Goal: Task Accomplishment & Management: Use online tool/utility

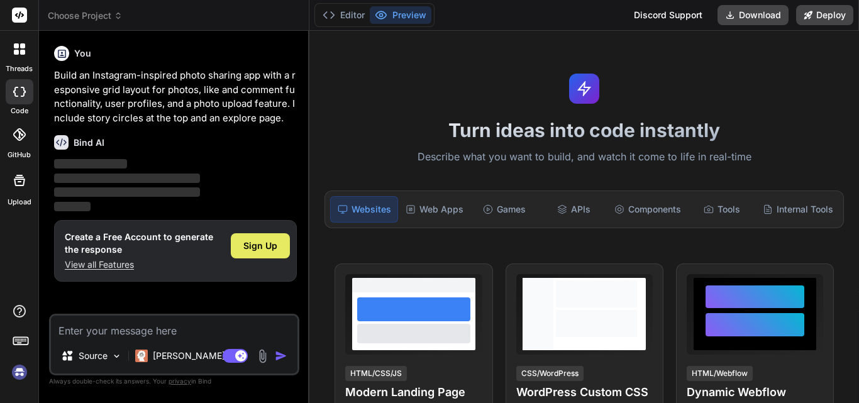
click at [249, 243] on span "Sign Up" at bounding box center [260, 246] width 34 height 13
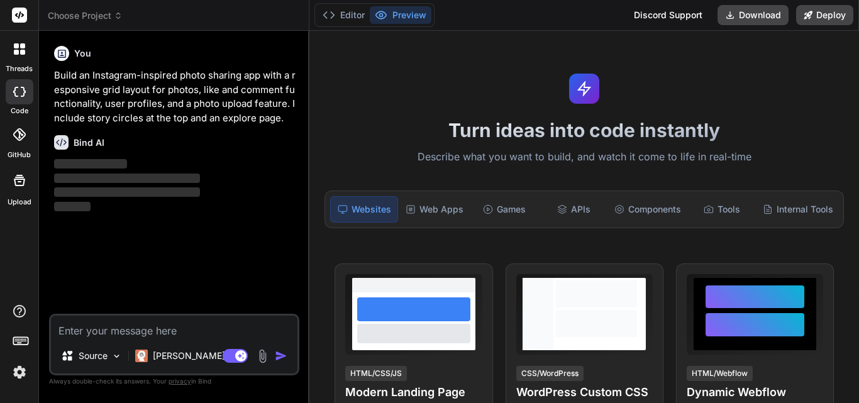
click at [125, 333] on textarea at bounding box center [174, 327] width 246 height 23
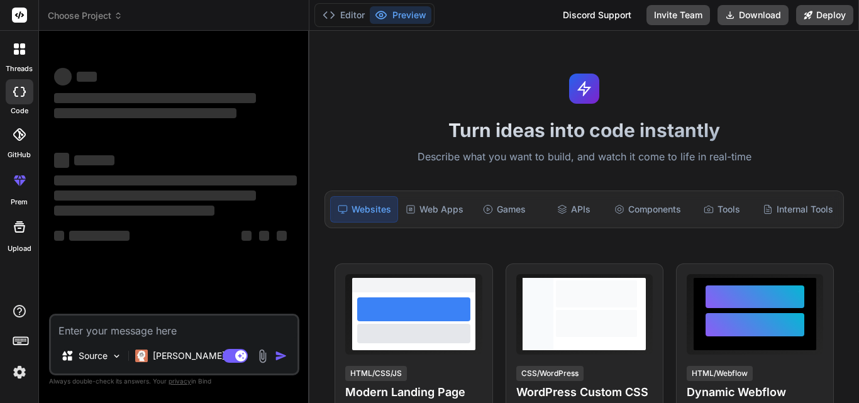
type textarea "x"
paste textarea "namespace TeamSoftSolutions.ViewModels.Employee { using System.Collections.Obje…"
type textarea "namespace TeamSoftSolutions.ViewModels.Employee { using System.Collections.Obje…"
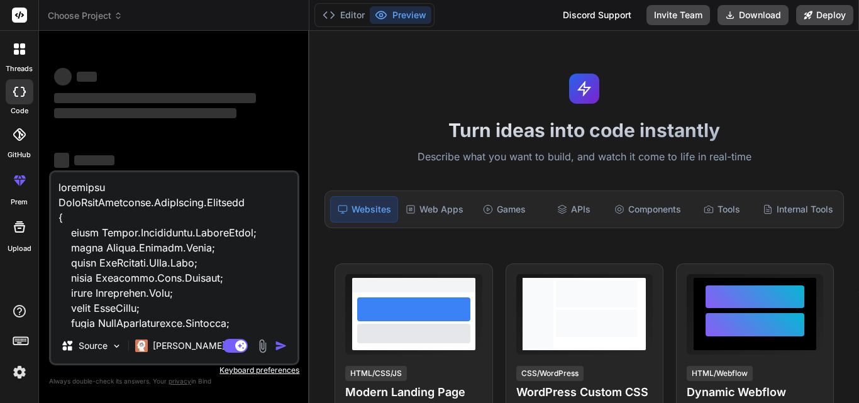
scroll to position [53769, 0]
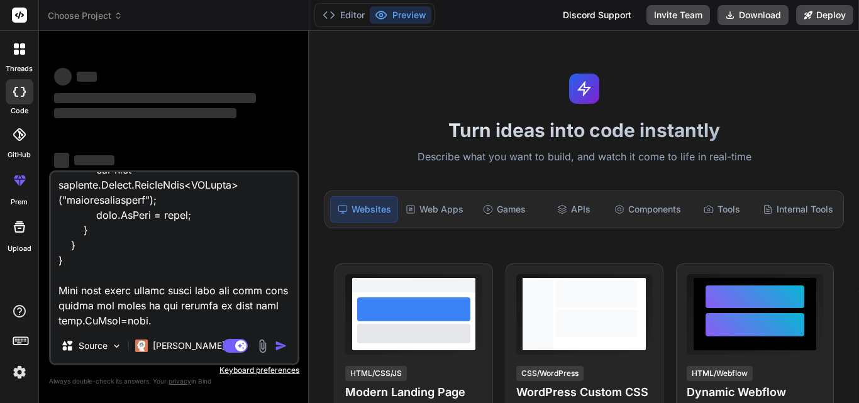
type textarea "x"
type textarea "namespace TeamSoftSolutions.ViewModels.Employee { using System.Collections.Obje…"
type textarea "x"
click at [163, 304] on textarea at bounding box center [174, 250] width 246 height 156
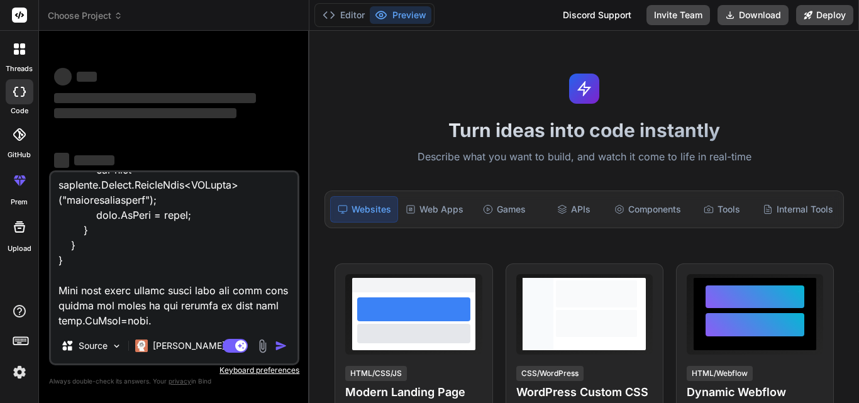
type textarea "namespace TeamSoftSolutions.ViewModels.Employee { using System.Collections.Obje…"
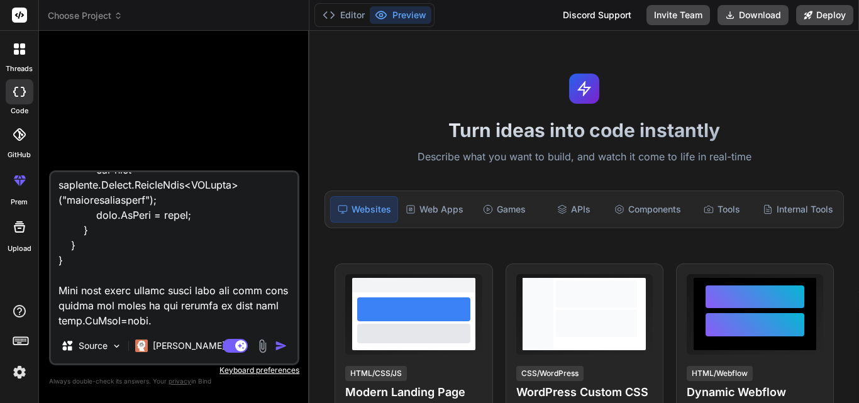
type textarea "x"
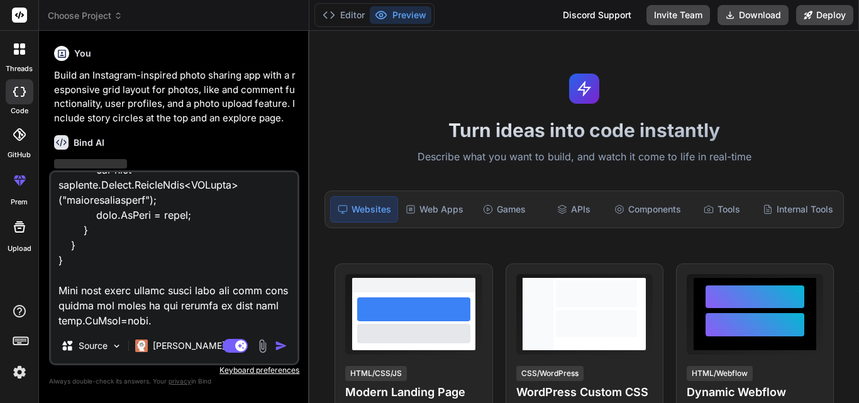
type textarea "namespace TeamSoftSolutions.ViewModels.Employee { using System.Collections.Obje…"
click at [282, 350] on img "button" at bounding box center [281, 346] width 13 height 13
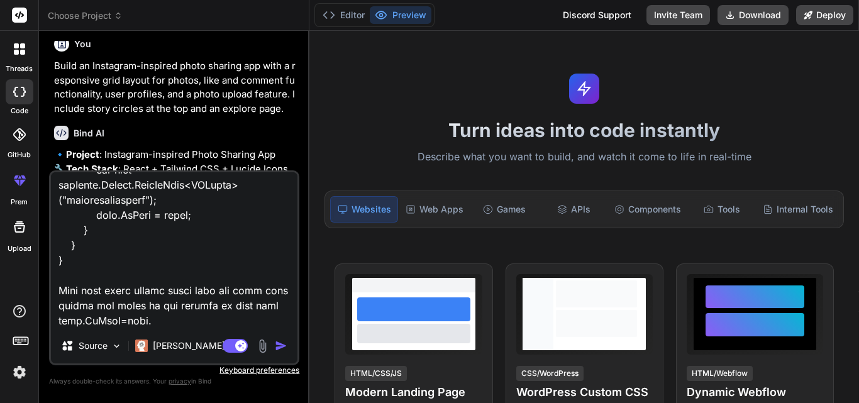
scroll to position [0, 0]
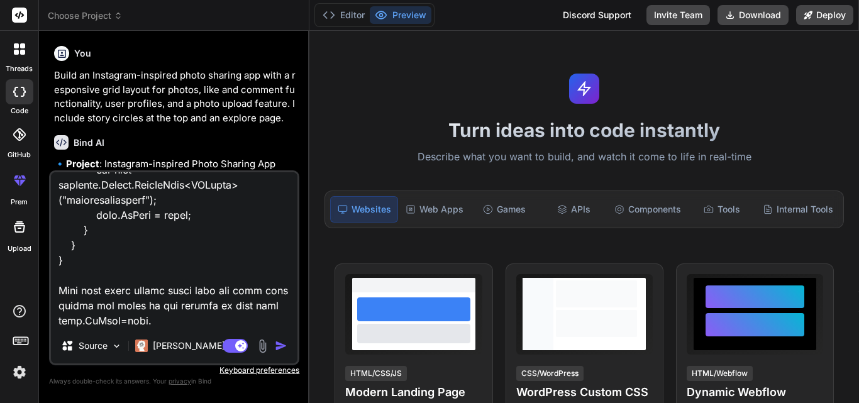
click at [282, 347] on img "button" at bounding box center [281, 346] width 13 height 13
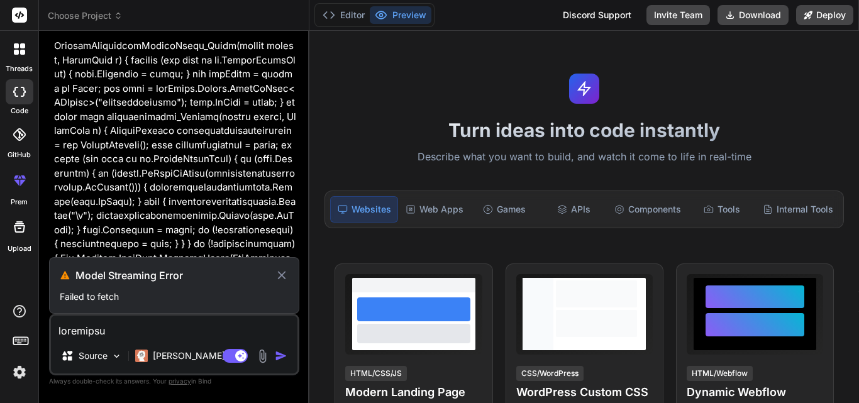
scroll to position [18705, 0]
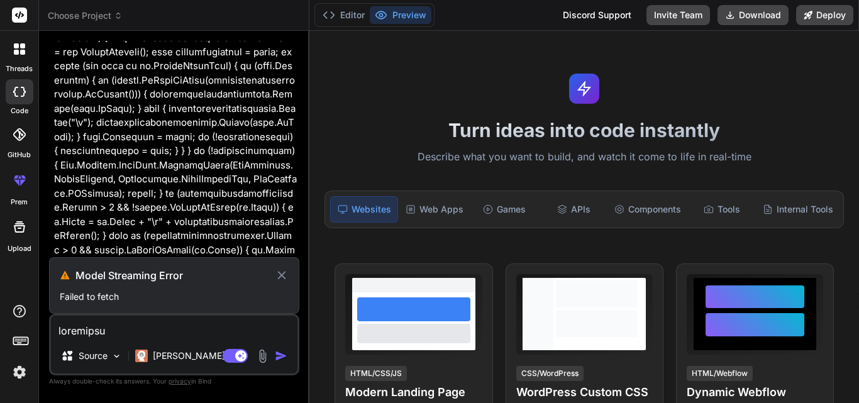
click at [280, 274] on icon at bounding box center [281, 275] width 8 height 8
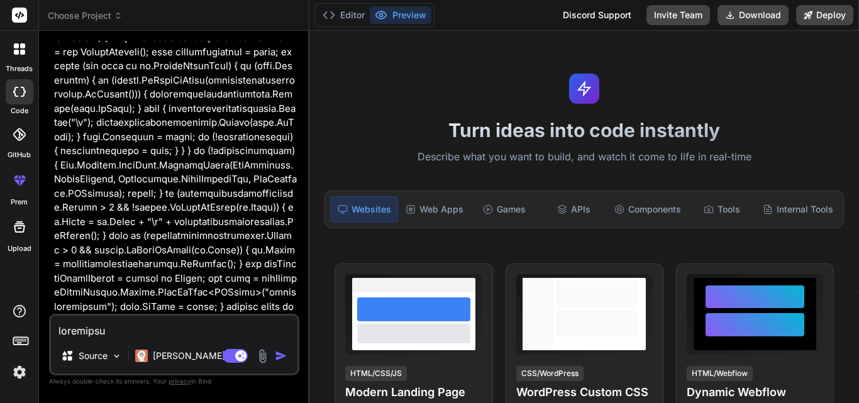
scroll to position [18648, 0]
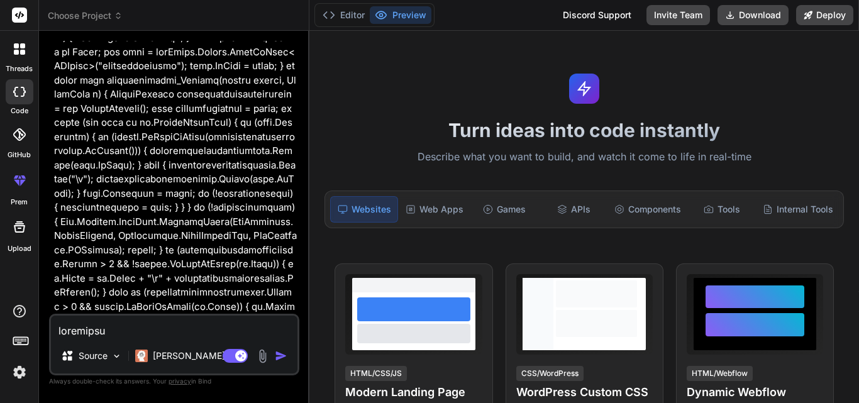
click at [283, 353] on img "button" at bounding box center [281, 356] width 13 height 13
click at [185, 351] on p "Claude 4 S.." at bounding box center [200, 356] width 94 height 13
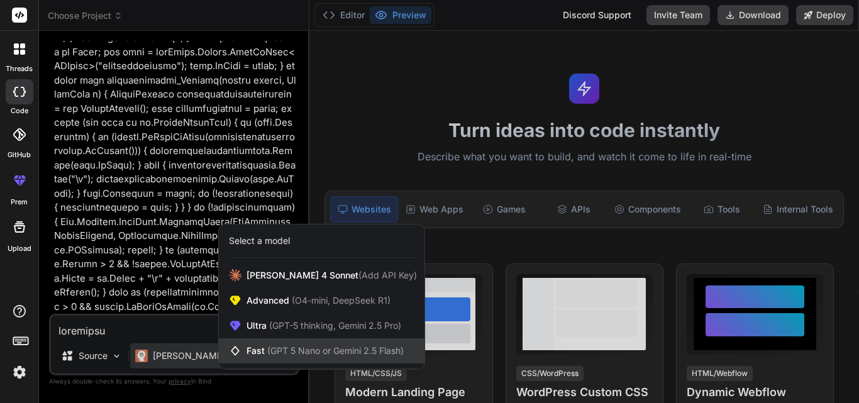
click at [255, 349] on span "Fast (GPT 5 Nano or Gemini 2.5 Flash)" at bounding box center [324, 351] width 157 height 13
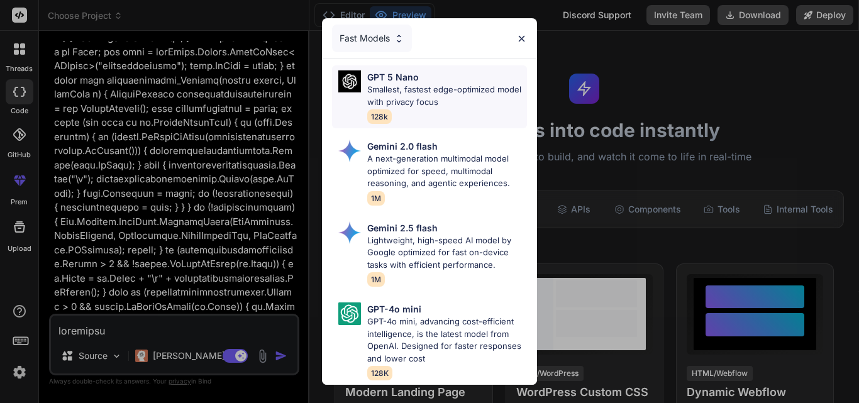
click at [412, 84] on p "Smallest, fastest edge-optimized model with privacy focus" at bounding box center [447, 96] width 160 height 25
type textarea "x"
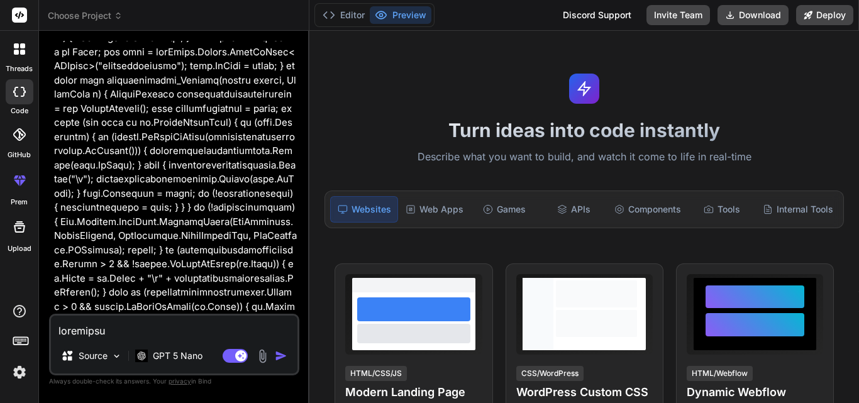
click at [283, 356] on img "button" at bounding box center [281, 356] width 13 height 13
click at [169, 333] on textarea at bounding box center [174, 327] width 246 height 23
paste textarea "namespace TeamSoftSolutions.ViewModels.Employee { using System.Collections.Obje…"
type textarea "namespace TeamSoftSolutions.ViewModels.Employee { using System.Collections.Obje…"
type textarea "x"
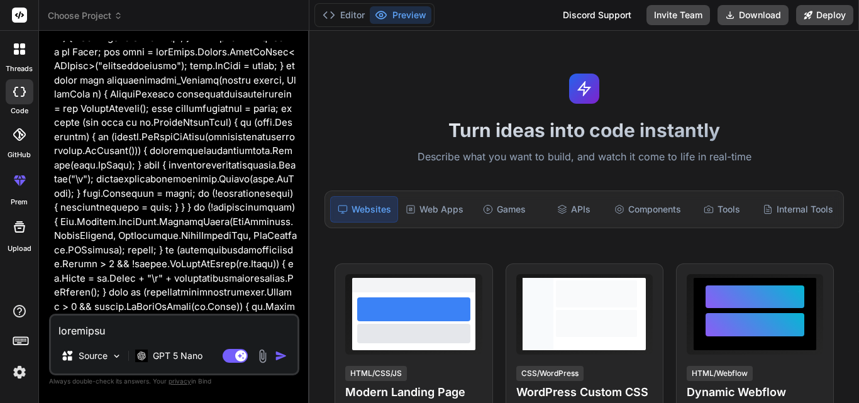
scroll to position [53769, 0]
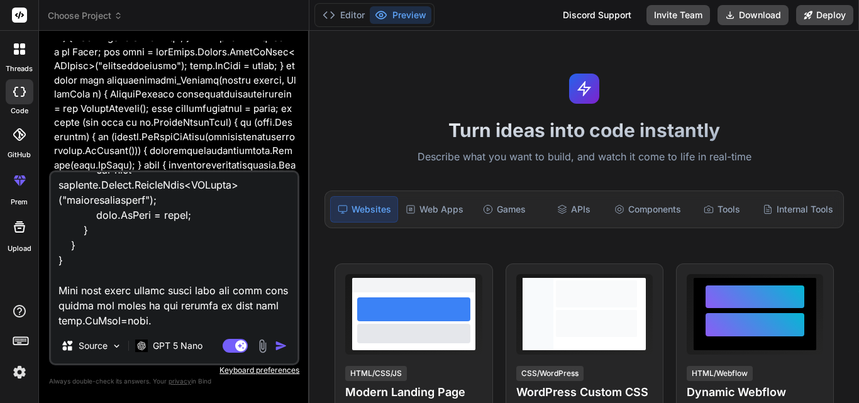
type textarea "namespace TeamSoftSolutions.ViewModels.Employee { using System.Collections.Obje…"
click at [284, 344] on img "button" at bounding box center [281, 346] width 13 height 13
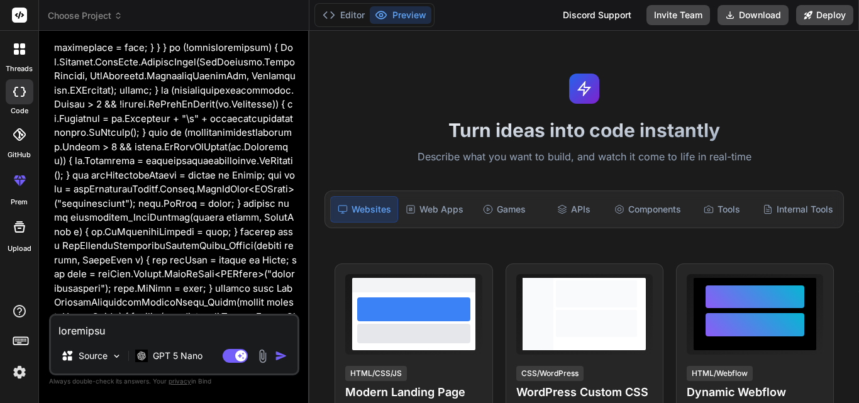
scroll to position [37142, 0]
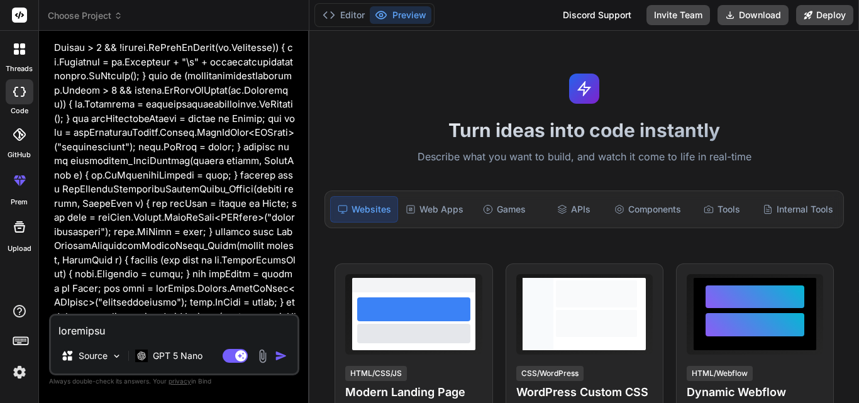
type textarea "x"
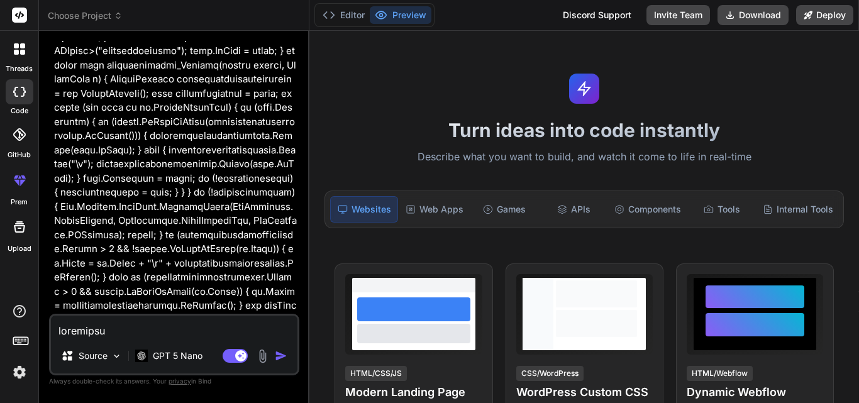
scroll to position [37331, 0]
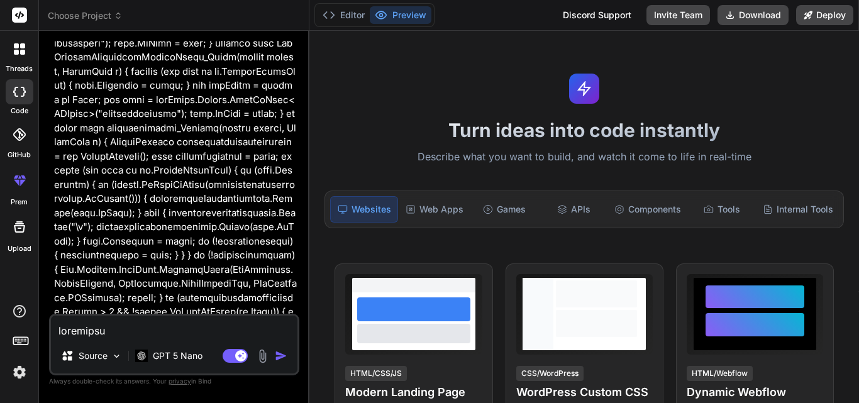
drag, startPoint x: 137, startPoint y: 101, endPoint x: 274, endPoint y: 101, distance: 136.4
drag, startPoint x: 91, startPoint y: 136, endPoint x: 253, endPoint y: 259, distance: 203.7
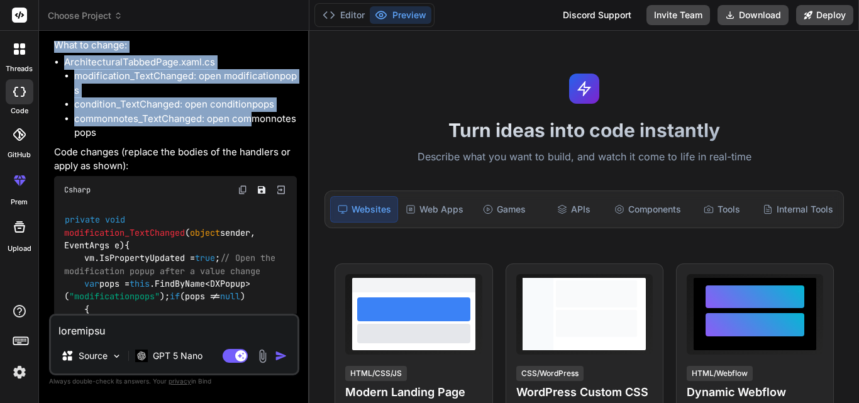
scroll to position [38131, 0]
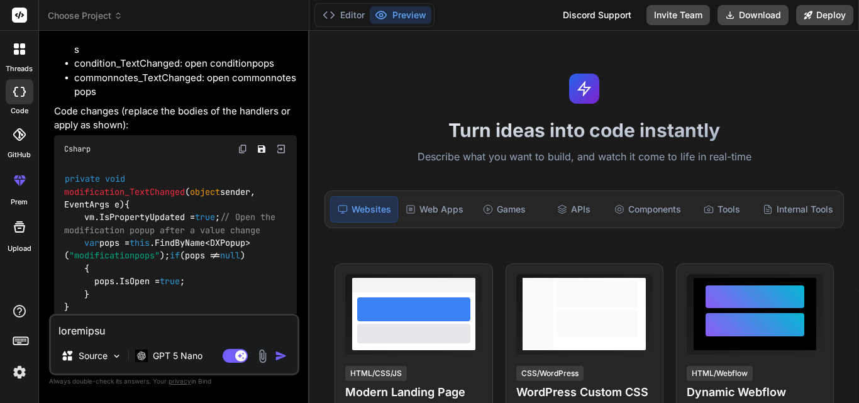
click at [148, 328] on textarea at bounding box center [174, 327] width 246 height 23
type textarea "b"
type textarea "x"
type textarea "bu"
type textarea "x"
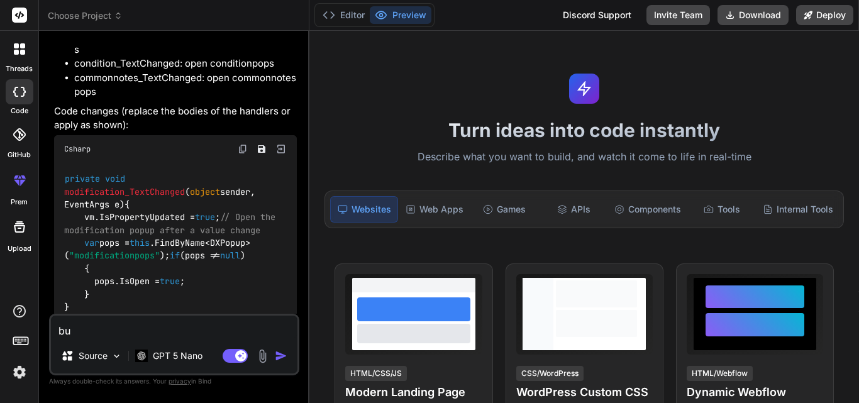
type textarea "but"
type textarea "x"
type textarea "but"
type textarea "x"
type textarea "but w"
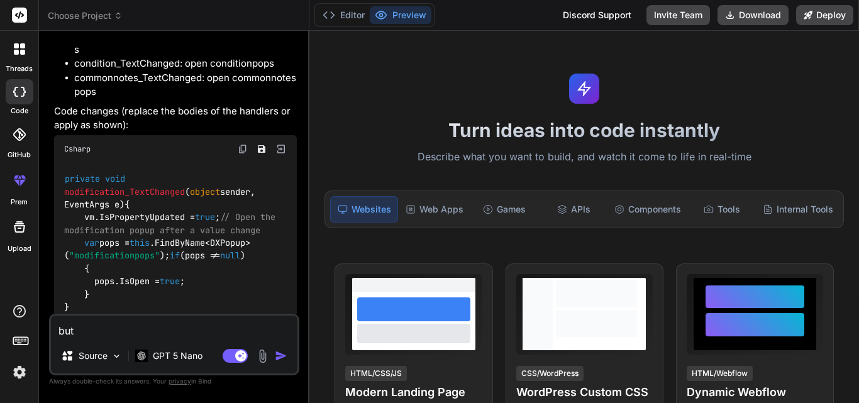
type textarea "x"
type textarea "but wh"
type textarea "x"
type textarea "but whe"
type textarea "x"
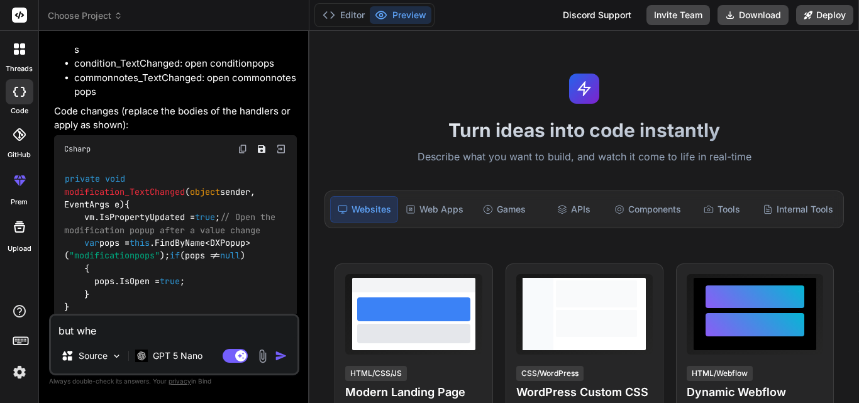
type textarea "but when"
type textarea "x"
type textarea "but when"
type textarea "x"
type textarea "but when"
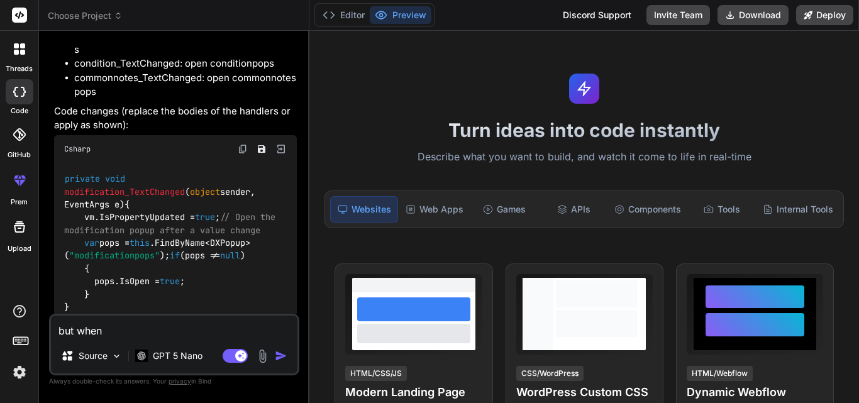
type textarea "x"
type textarea "but whe"
type textarea "x"
type textarea "but wh"
type textarea "x"
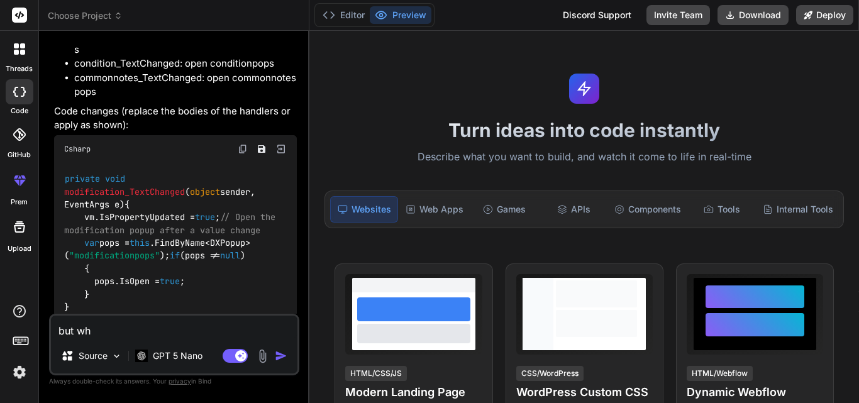
type textarea "but w"
type textarea "x"
type textarea "but"
type textarea "x"
type textarea "but"
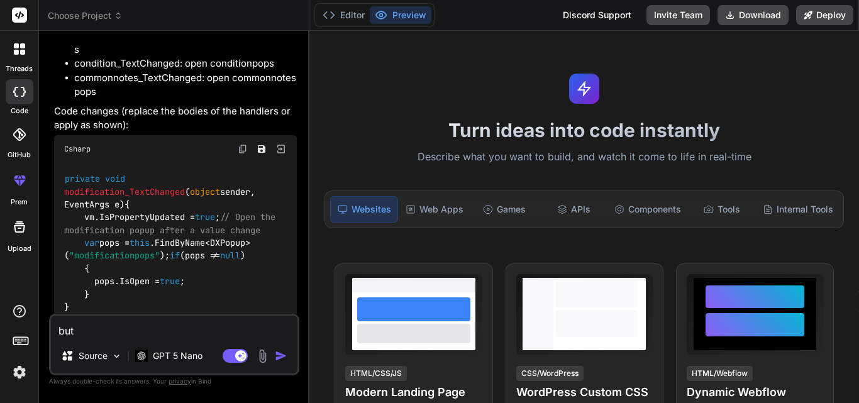
type textarea "x"
type textarea "bu"
type textarea "x"
type textarea "b"
type textarea "x"
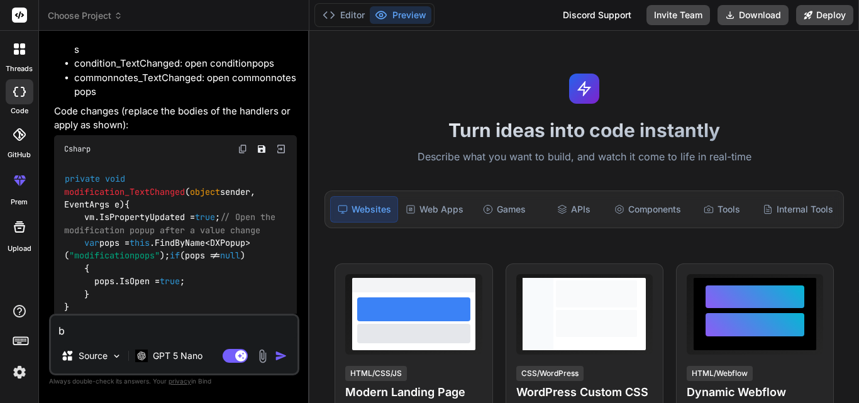
type textarea "x"
type textarea "t"
type textarea "x"
type textarea "th"
type textarea "x"
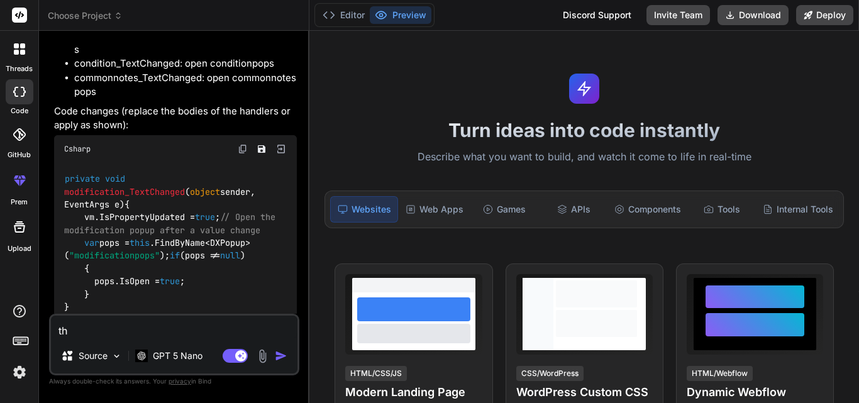
type textarea "thi"
type textarea "x"
type textarea "this"
type textarea "x"
type textarea "this"
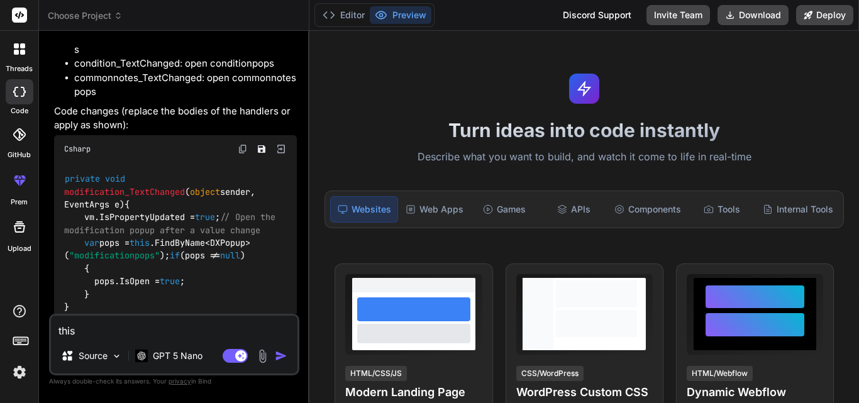
type textarea "x"
type textarea "this i"
type textarea "x"
type textarea "this is"
type textarea "x"
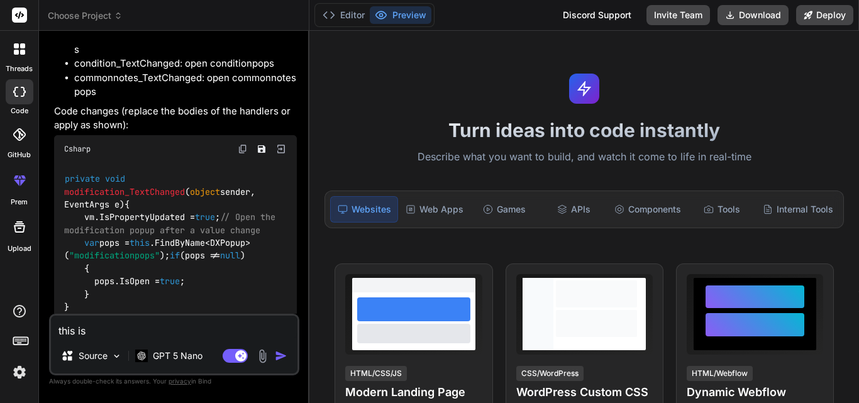
type textarea "this is"
type textarea "x"
type textarea "this is t"
type textarea "x"
type textarea "this is th"
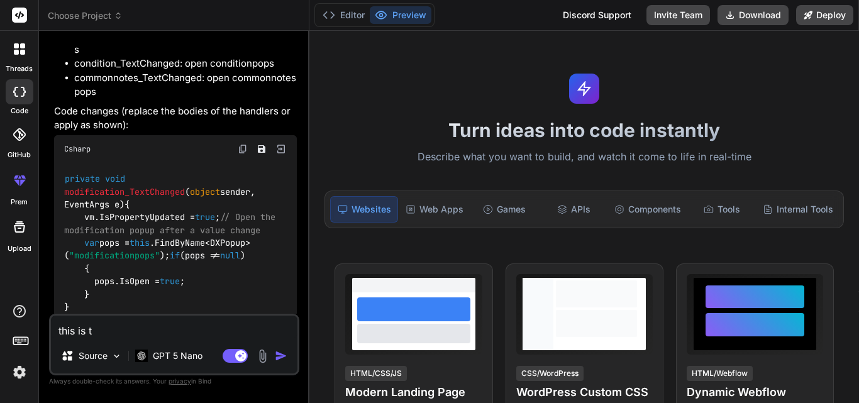
type textarea "x"
type textarea "this is the"
type textarea "x"
type textarea "this is the"
type textarea "x"
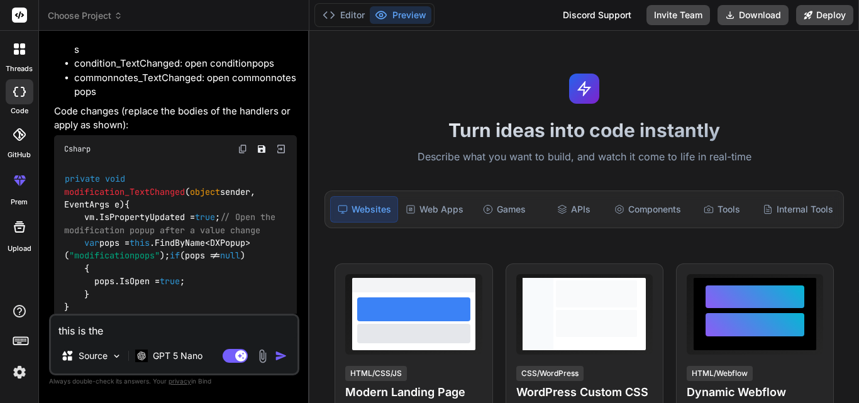
type textarea "this is the c"
type textarea "x"
type textarea "this is the ca"
type textarea "x"
type textarea "this is the cas"
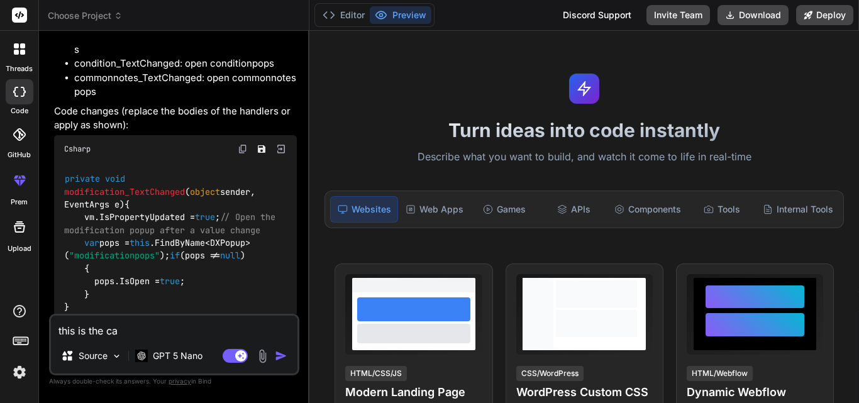
type textarea "x"
type textarea "this is the case"
type textarea "x"
type textarea "this is the case"
type textarea "x"
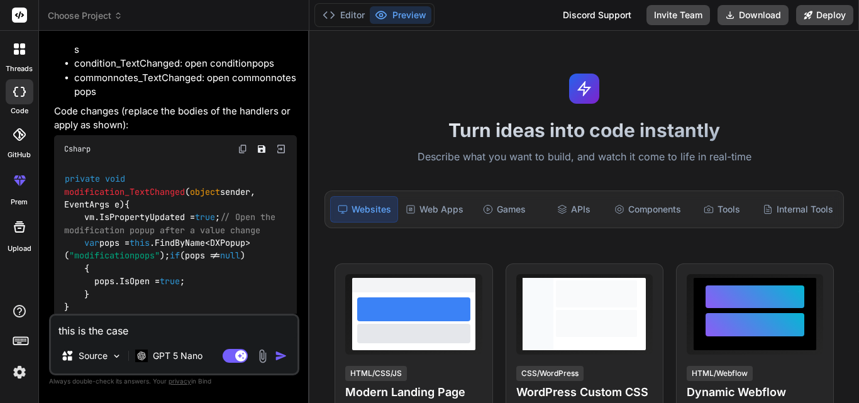
type textarea "this is the case o"
type textarea "x"
type textarea "this is the case of"
type textarea "x"
type textarea "this is the case of"
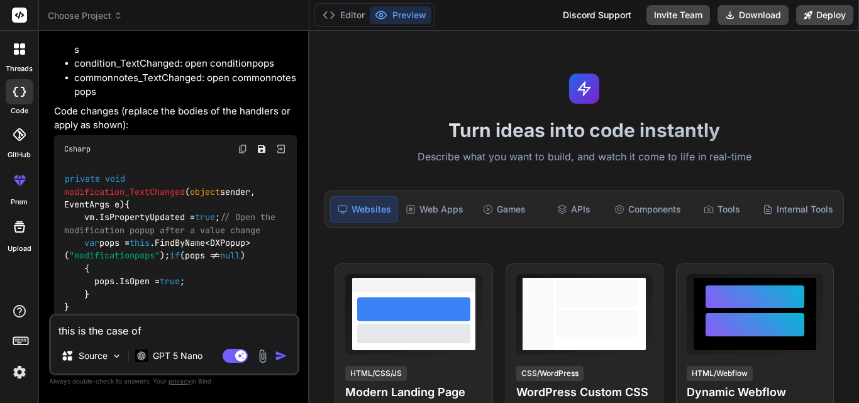
type textarea "x"
type textarea "this is the case of u"
type textarea "x"
type textarea "this is the case of up"
type textarea "x"
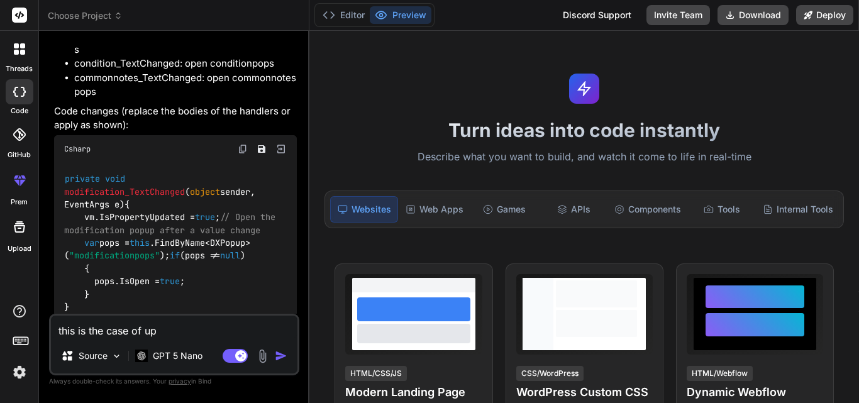
type textarea "this is the case of upd"
type textarea "x"
type textarea "this is the case of upda"
type textarea "x"
type textarea "this is the case of updat"
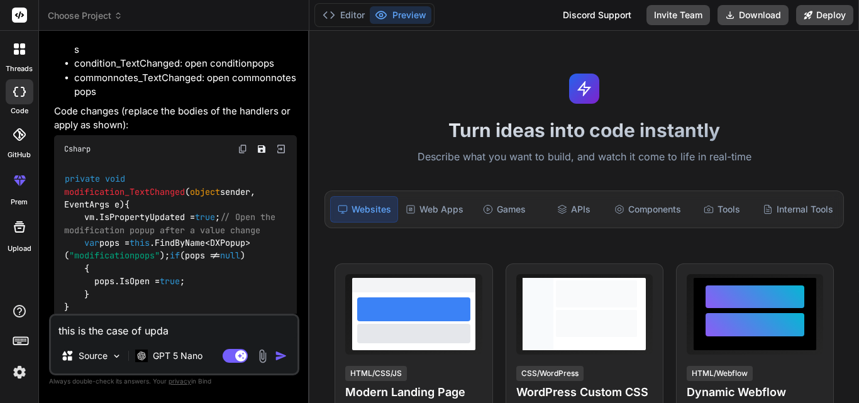
type textarea "x"
type textarea "this is the case of update"
type textarea "x"
type textarea "this is the case of update"
type textarea "x"
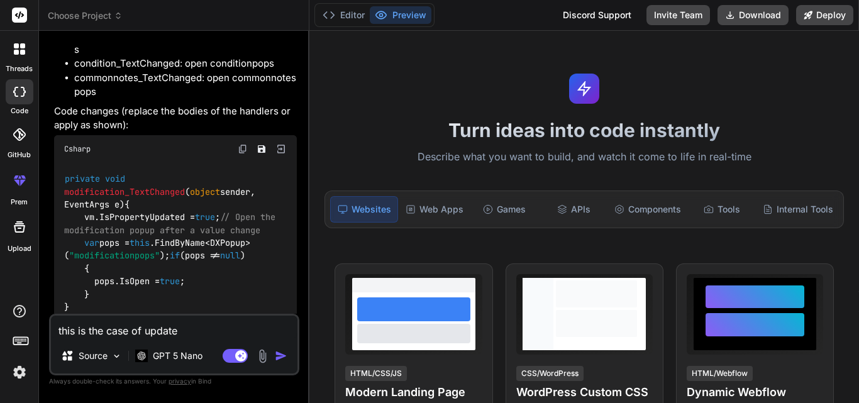
type textarea "this is the case of update w"
type textarea "x"
type textarea "this is the case of update wh"
type textarea "x"
type textarea "this is the case of update whe"
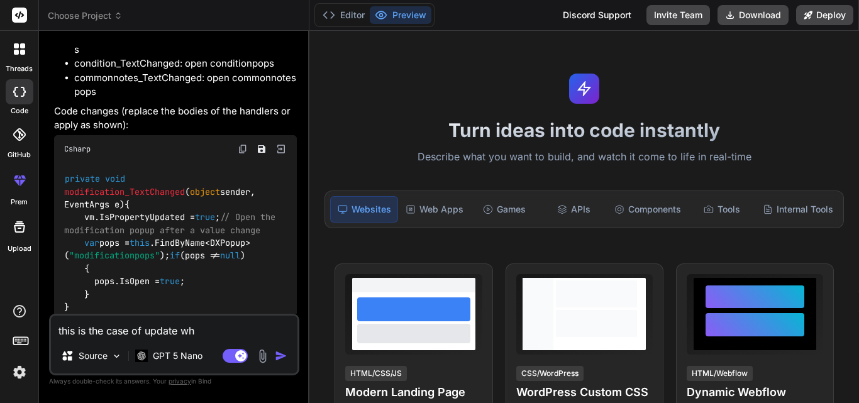
type textarea "x"
type textarea "this is the case of update wher"
type textarea "x"
type textarea "this is the case of update where"
type textarea "x"
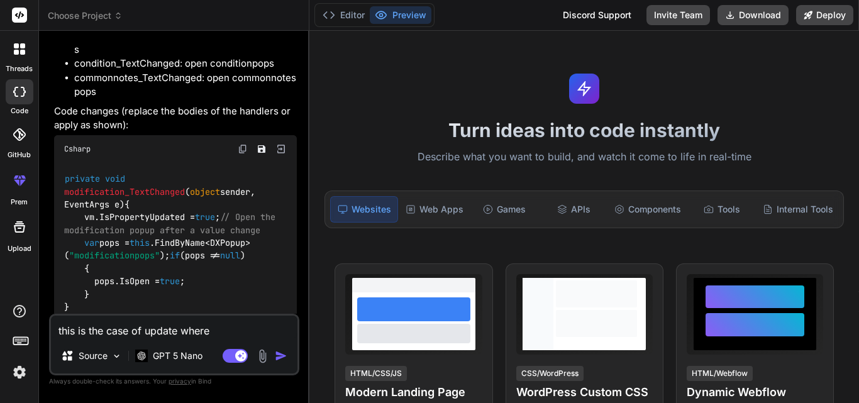
type textarea "this is the case of update where"
type textarea "x"
type textarea "this is the case of update where o"
type textarea "x"
type textarea "this is the case of update where ob"
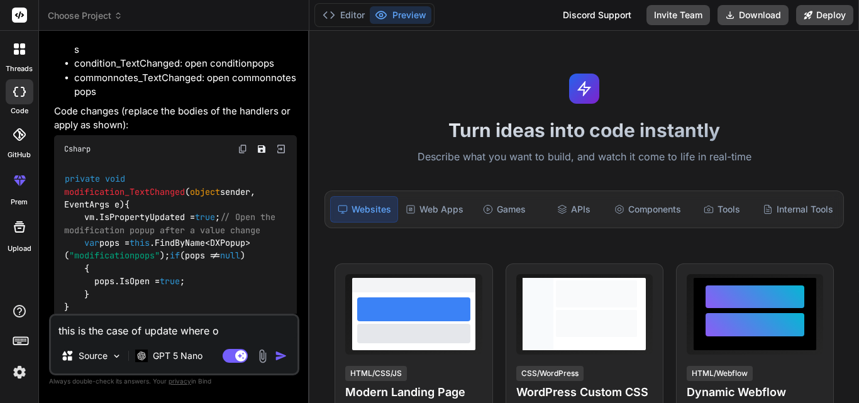
type textarea "x"
type textarea "this is the case of update where obj"
type textarea "x"
type textarea "this is the case of update where obje"
type textarea "x"
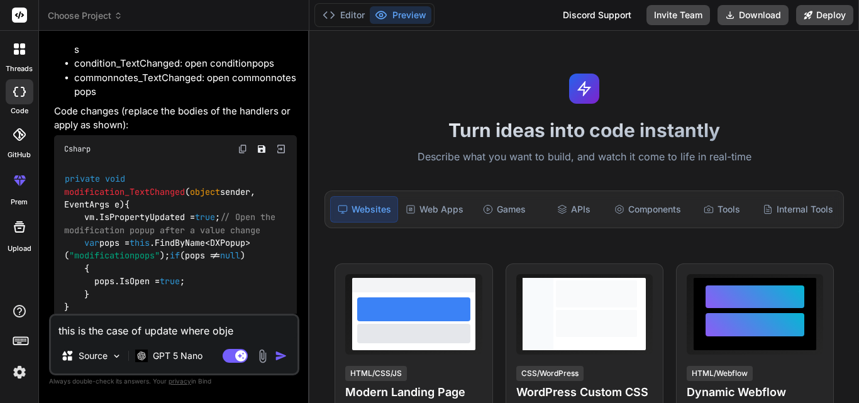
type textarea "this is the case of update where objec"
type textarea "x"
type textarea "this is the case of update where object"
type textarea "x"
type textarea "this is the case of update where object"
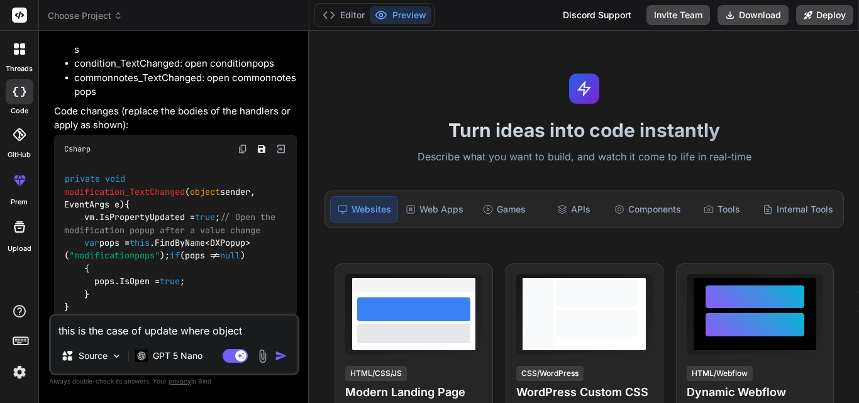
type textarea "x"
type textarea "this is the case of update where object a"
type textarea "x"
type textarea "this is the case of update where object al"
type textarea "x"
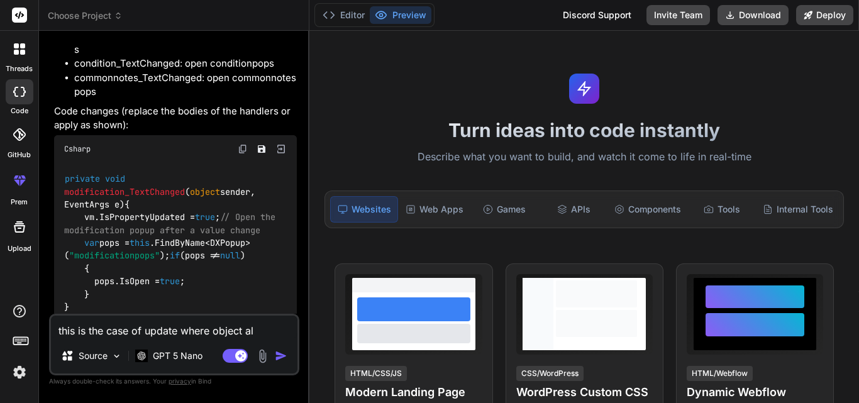
type textarea "this is the case of update where object alr"
type textarea "x"
type textarea "this is the case of update where object alre"
type textarea "x"
type textarea "this is the case of update where object alrea"
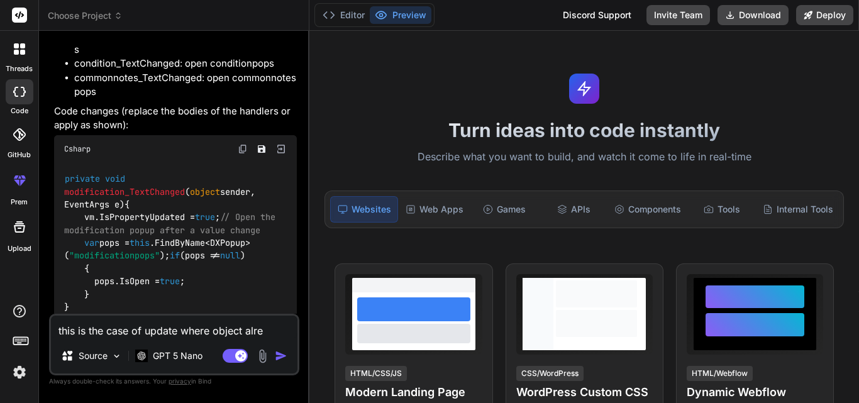
type textarea "x"
type textarea "this is the case of update where object alread"
type textarea "x"
type textarea "this is the case of update where object already"
type textarea "x"
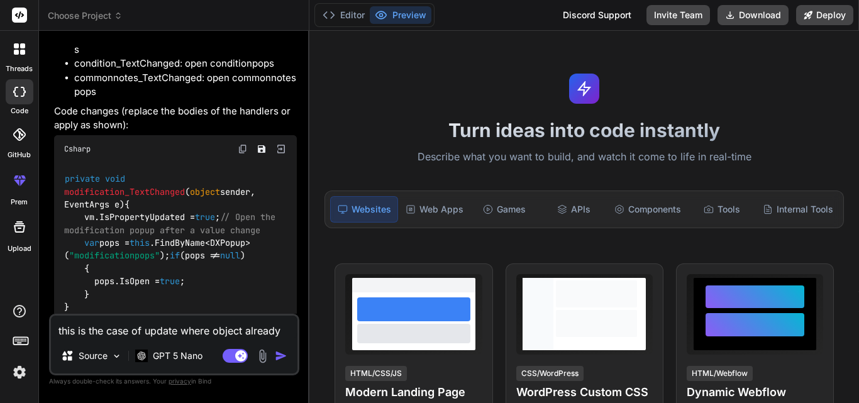
type textarea "this is the case of update where object already"
type textarea "x"
type textarea "this is the case of update where object already c"
type textarea "x"
type textarea "this is the case of update where object already co"
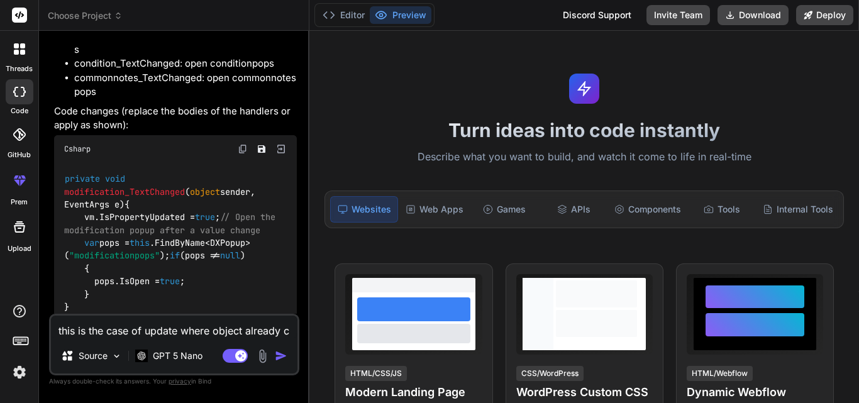
type textarea "x"
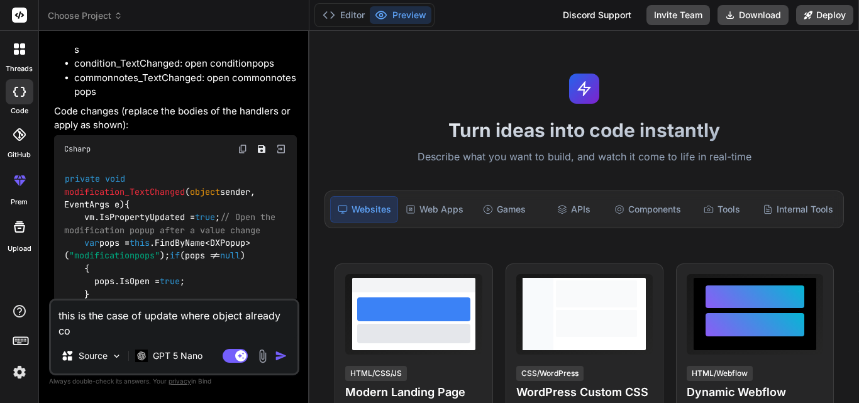
type textarea "this is the case of update where object already com"
type textarea "x"
type textarea "this is the case of update where object already come"
type textarea "x"
type textarea "this is the case of update where object already comes"
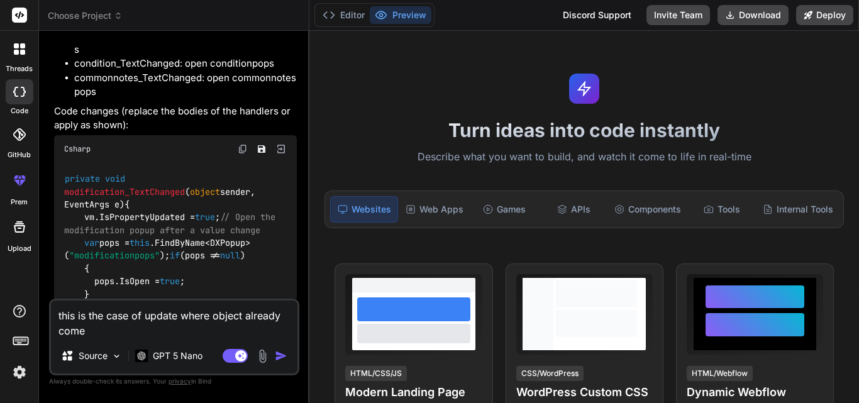
type textarea "x"
type textarea "this is the case of update where object already comes"
type textarea "x"
type textarea "this is the case of update where object already comes w"
type textarea "x"
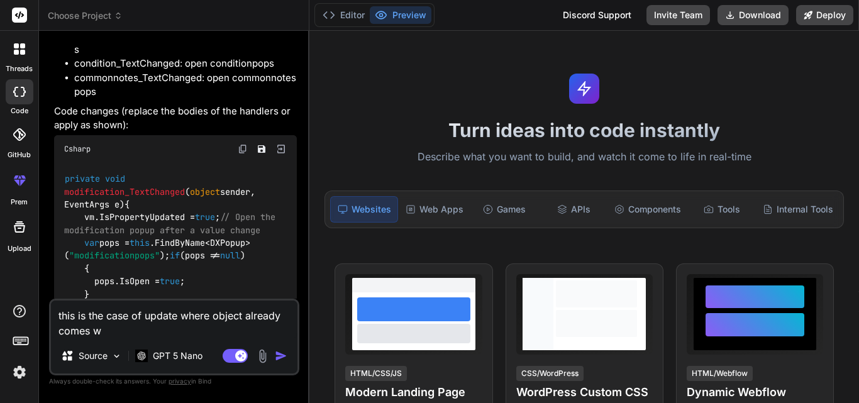
type textarea "this is the case of update where object already comes wi"
type textarea "x"
type textarea "this is the case of update where object already comes wit"
type textarea "x"
type textarea "this is the case of update where object already comes with"
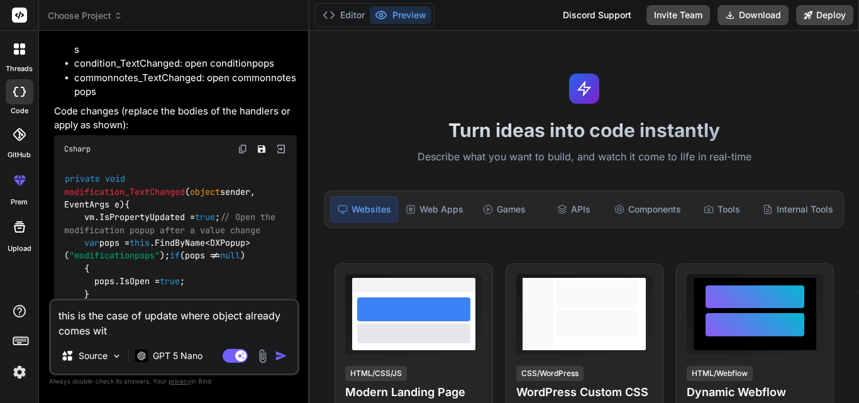
type textarea "x"
type textarea "this is the case of update where object already comes with"
type textarea "x"
type textarea "this is the case of update where object already comes with v"
type textarea "x"
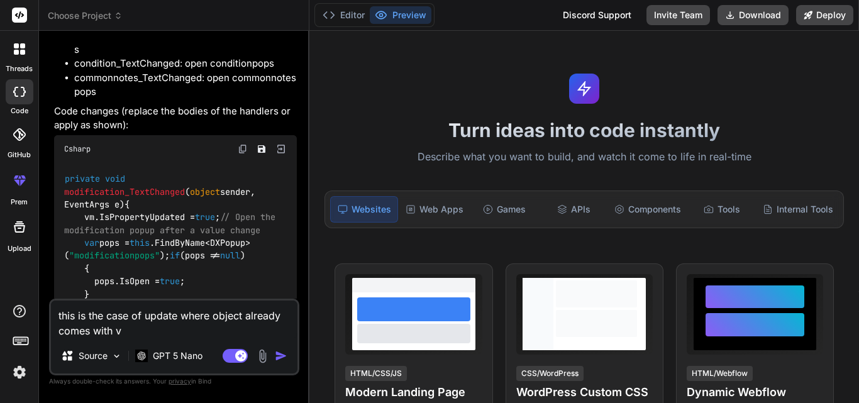
type textarea "this is the case of update where object already comes with va"
type textarea "x"
type textarea "this is the case of update where object already comes with val"
type textarea "x"
type textarea "this is the case of update where object already comes with valu"
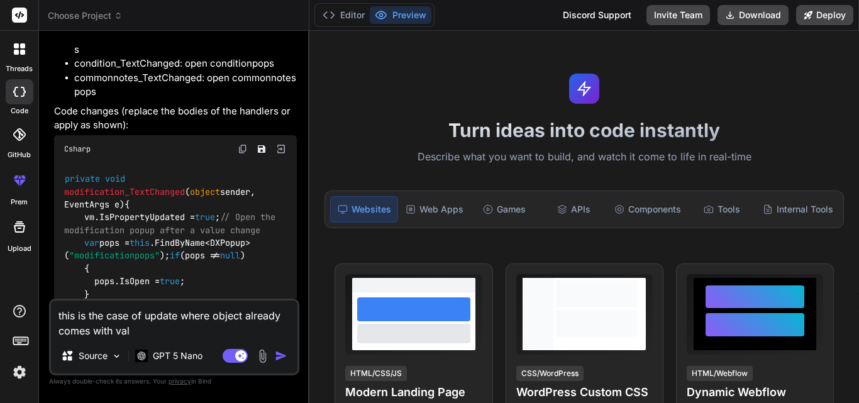
type textarea "x"
type textarea "this is the case of update where object already comes with value"
type textarea "x"
type textarea "this is the case of update where object already comes with value"
type textarea "x"
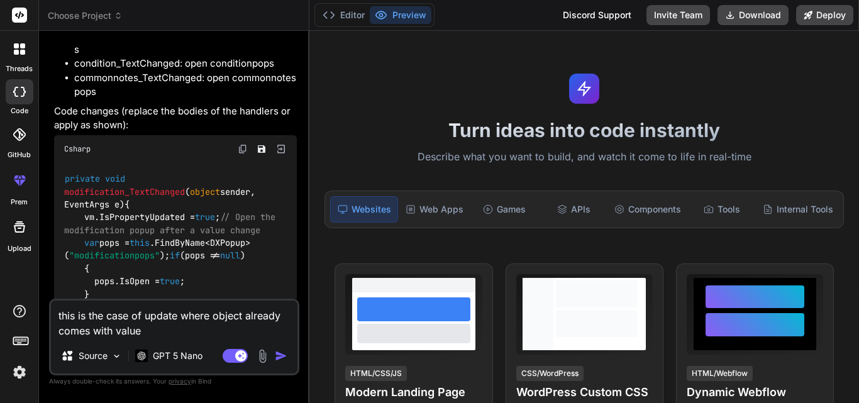
type textarea "this is the case of update where object already comes with value d"
type textarea "x"
type textarea "this is the case of update where object already comes with value du"
type textarea "x"
type textarea "this is the case of update where object already comes with value dur"
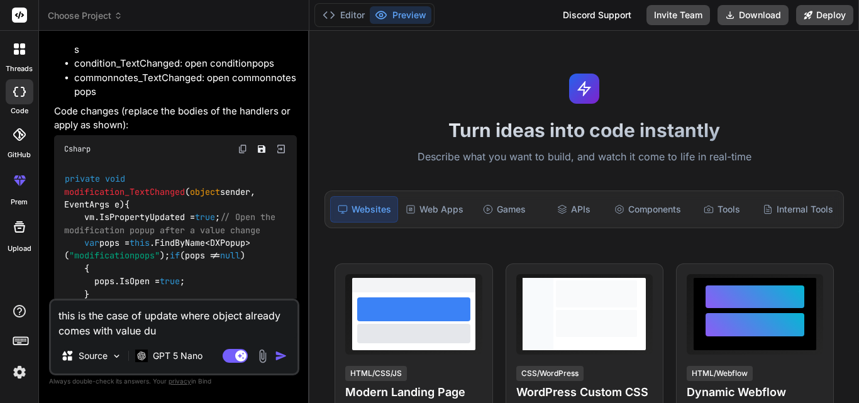
type textarea "x"
type textarea "this is the case of update where object already comes with value duri"
type textarea "x"
type textarea "this is the case of update where object already comes with value durin"
type textarea "x"
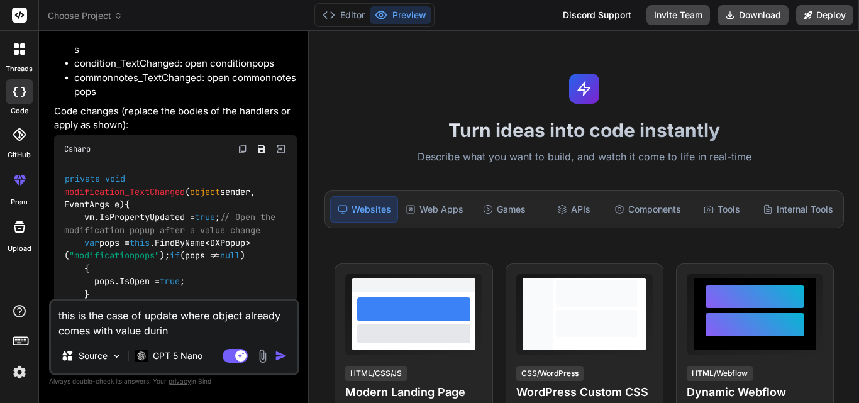
type textarea "this is the case of update where object already comes with value during"
type textarea "x"
type textarea "this is the case of update where object already comes with value during"
type textarea "x"
type textarea "this is the case of update where object already comes with value during p"
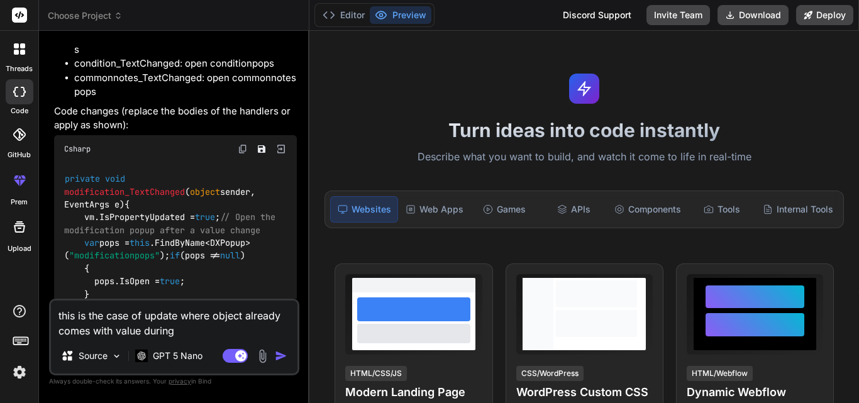
type textarea "x"
type textarea "this is the case of update where object already comes with value during pa"
type textarea "x"
type textarea "this is the case of update where object already comes with value during pag"
type textarea "x"
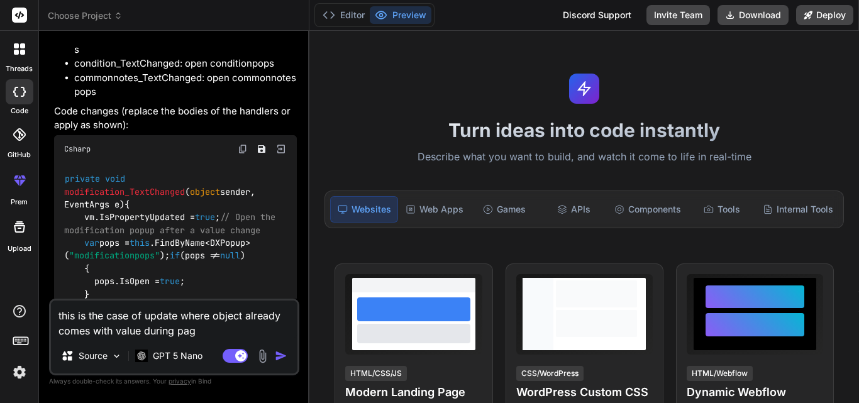
type textarea "this is the case of update where object already comes with value during page"
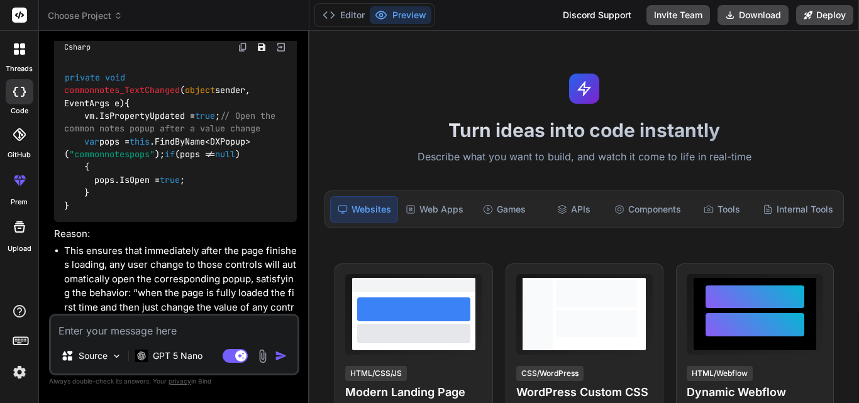
scroll to position [38646, 0]
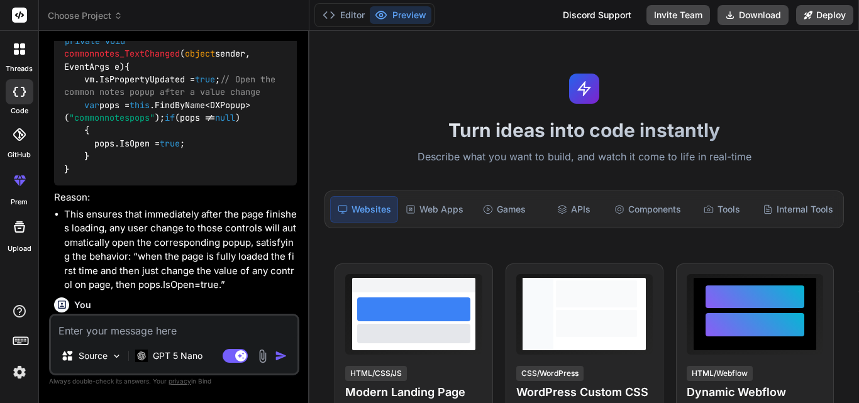
click at [128, 328] on textarea at bounding box center [174, 327] width 246 height 23
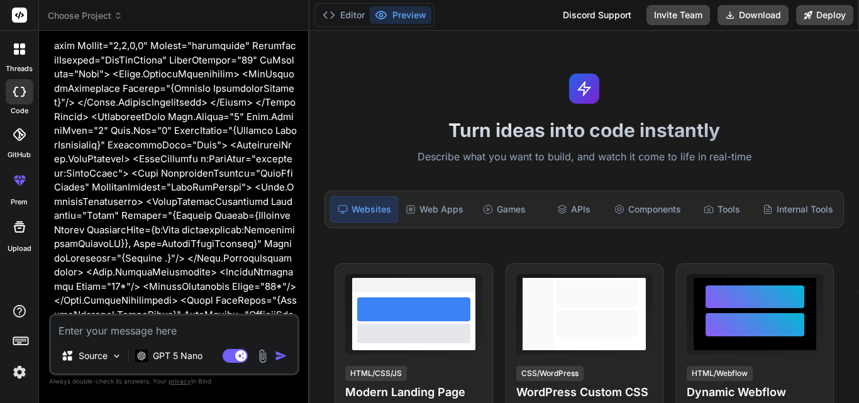
scroll to position [35188, 0]
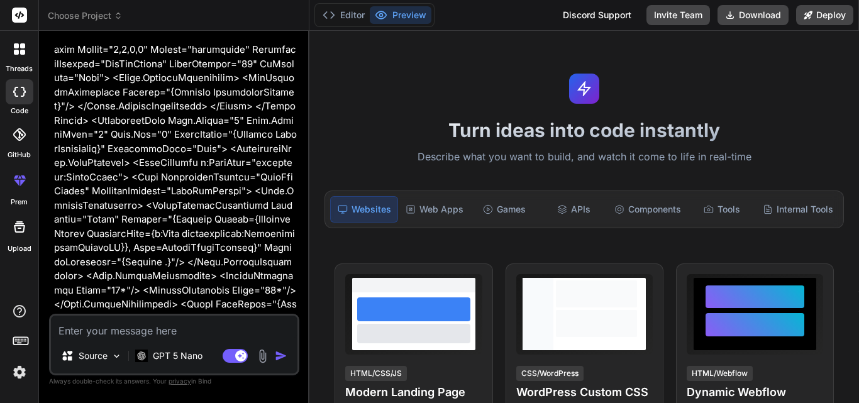
click at [104, 335] on textarea at bounding box center [174, 327] width 246 height 23
paste textarea "private void condition_TextChanged(object sender, EventArgs e) { vm.IsPropertyU…"
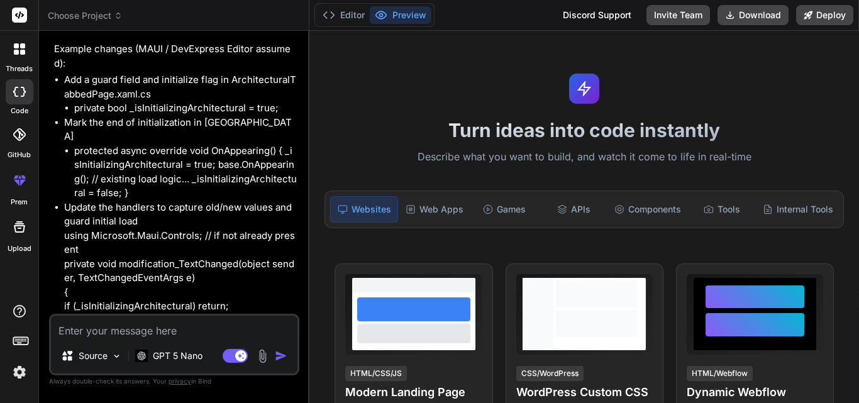
scroll to position [39840, 0]
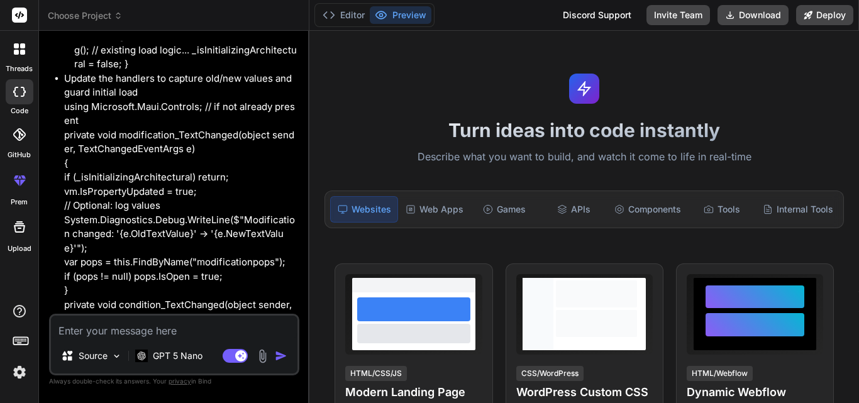
click at [132, 324] on textarea at bounding box center [174, 327] width 246 height 23
paste textarea "During fully page load why event private void dates_RequestChanged(object sende…"
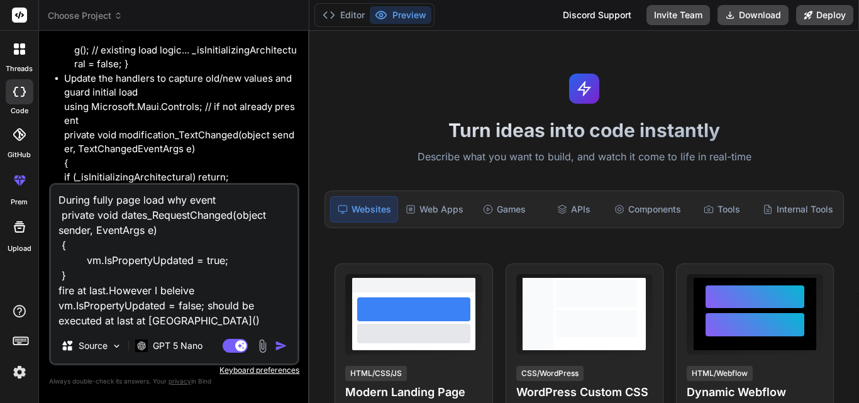
click at [281, 341] on img "button" at bounding box center [281, 346] width 13 height 13
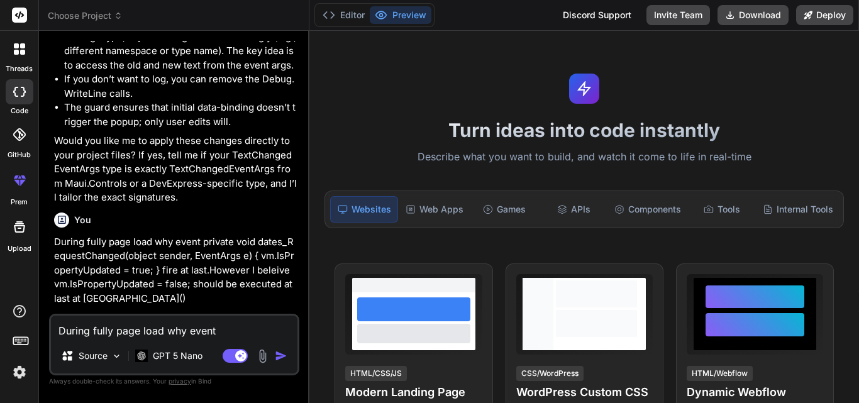
scroll to position [40404, 0]
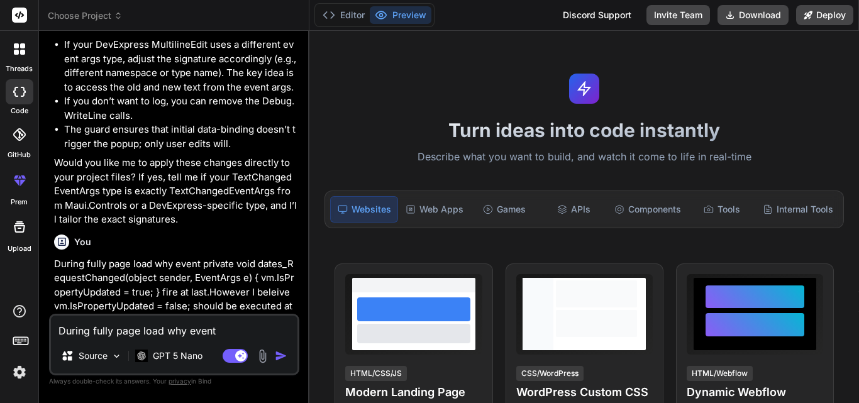
drag, startPoint x: 62, startPoint y: 205, endPoint x: 243, endPoint y: 216, distance: 181.4
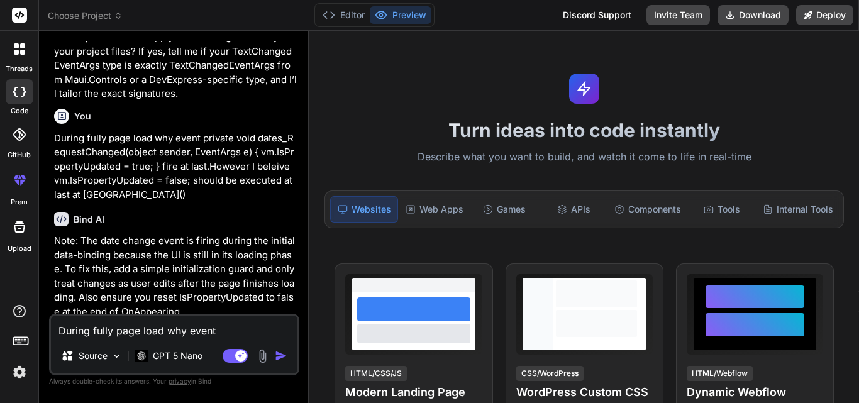
drag, startPoint x: 75, startPoint y: 209, endPoint x: 258, endPoint y: 213, distance: 183.6
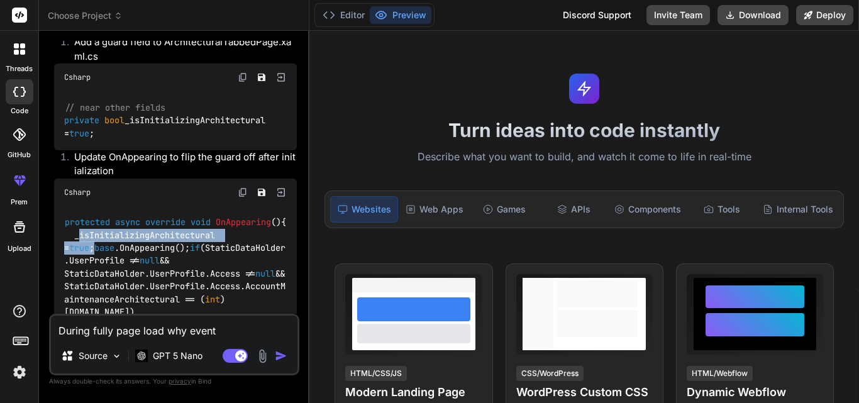
scroll to position [41033, 0]
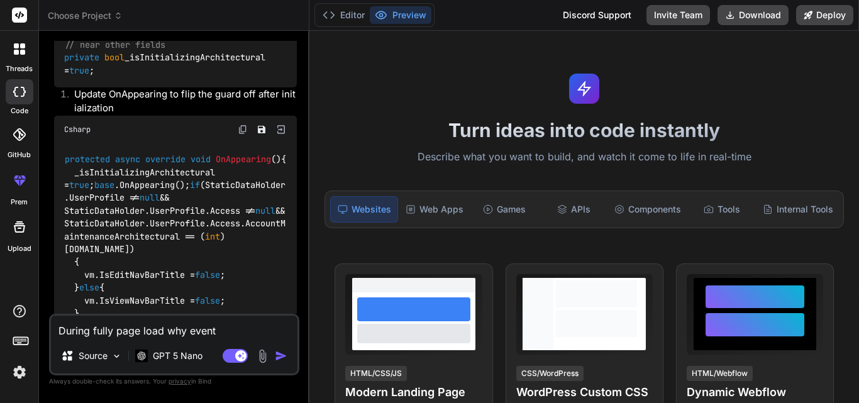
drag, startPoint x: 74, startPoint y: 154, endPoint x: 263, endPoint y: 152, distance: 189.3
click at [263, 153] on code "protected async override void OnAppearing () { _isInitializingArchitectural = t…" at bounding box center [177, 364] width 226 height 423
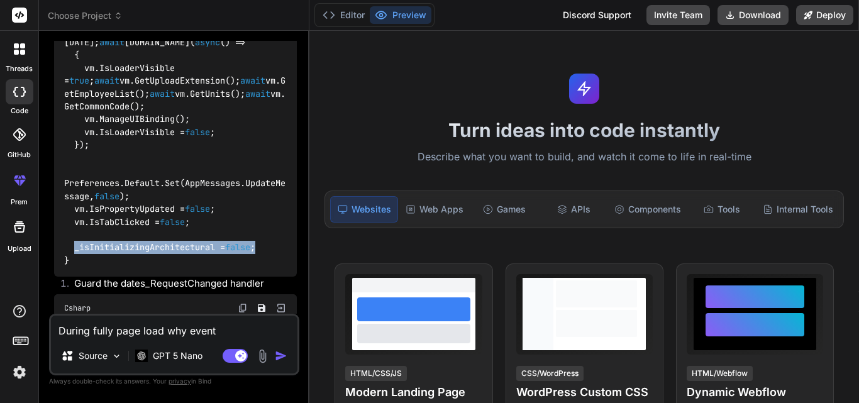
scroll to position [41348, 0]
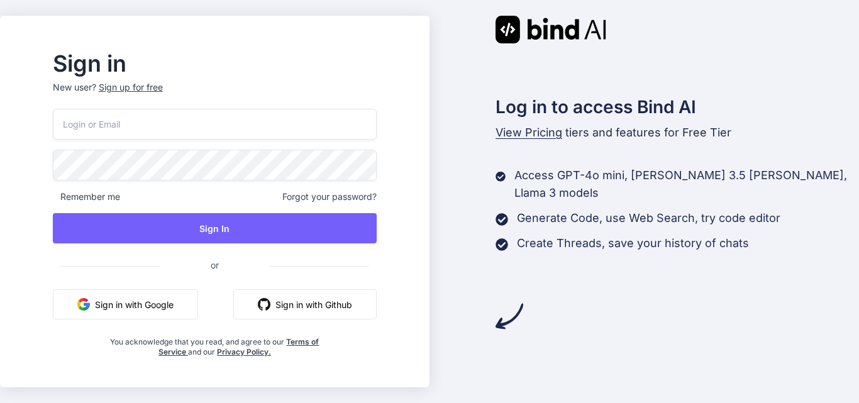
click at [125, 128] on input "email" at bounding box center [215, 124] width 324 height 31
type input "[EMAIL_ADDRESS][DOMAIN_NAME]"
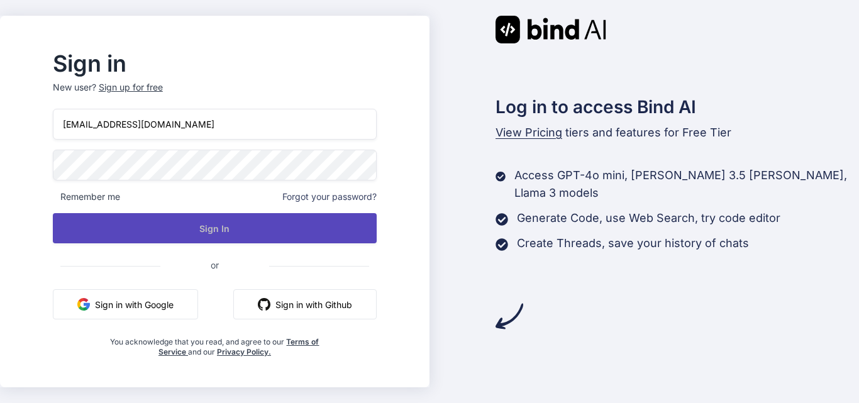
click at [261, 218] on button "Sign In" at bounding box center [215, 228] width 324 height 30
